Goal: Find contact information: Find contact information

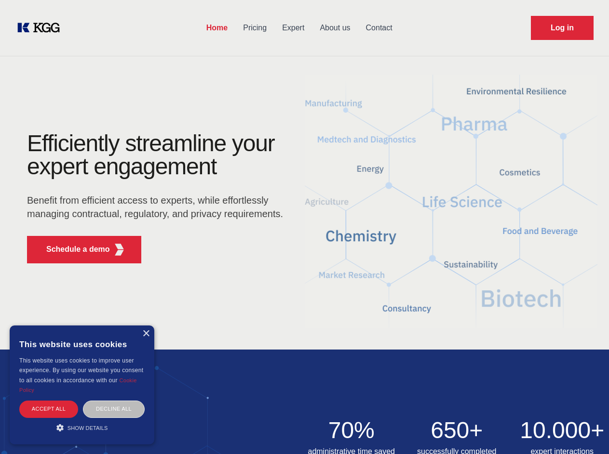
click at [304, 227] on div "Efficiently streamline your expert engagement Benefit from efficient access to …" at bounding box center [158, 201] width 293 height 139
click at [72, 250] on p "Schedule a demo" at bounding box center [78, 250] width 64 height 12
click at [146, 334] on div "× This website uses cookies This website uses cookies to improve user experienc…" at bounding box center [82, 385] width 145 height 119
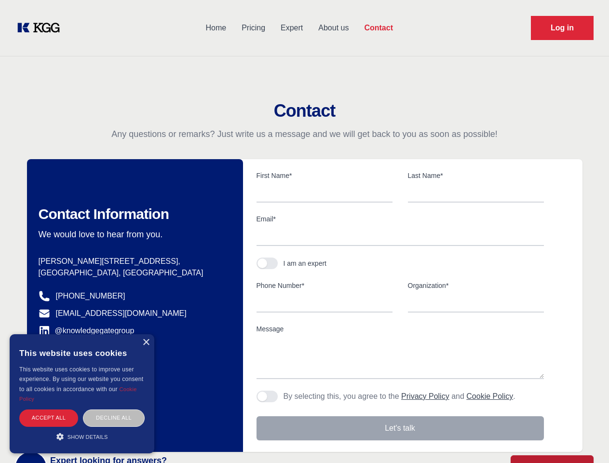
click at [49, 409] on div "Accept all" at bounding box center [48, 417] width 59 height 17
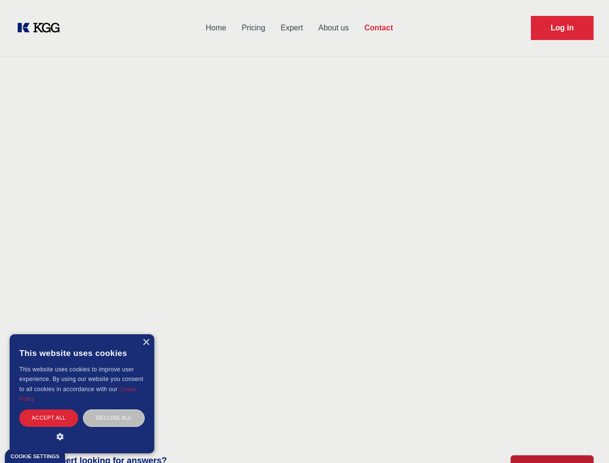
click at [114, 409] on div "Decline all" at bounding box center [114, 417] width 62 height 17
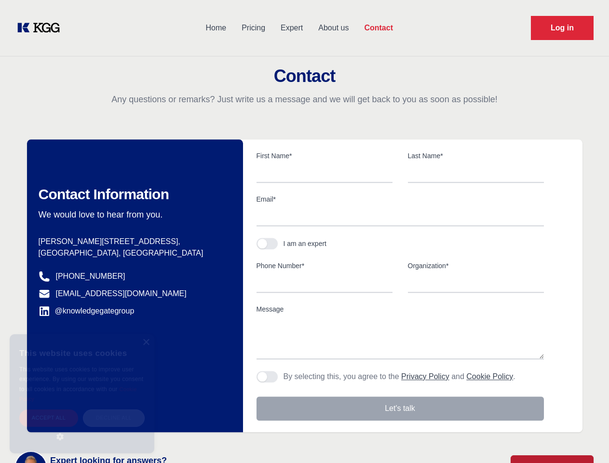
click at [82, 428] on main "Contact Any questions or remarks? Just write us a message and we will get back …" at bounding box center [304, 251] width 609 height 502
